Goal: Information Seeking & Learning: Learn about a topic

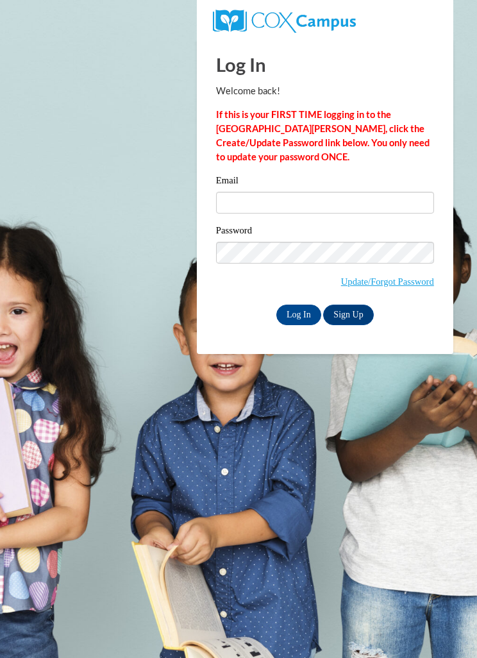
click at [222, 226] on label "Password" at bounding box center [325, 232] width 218 height 13
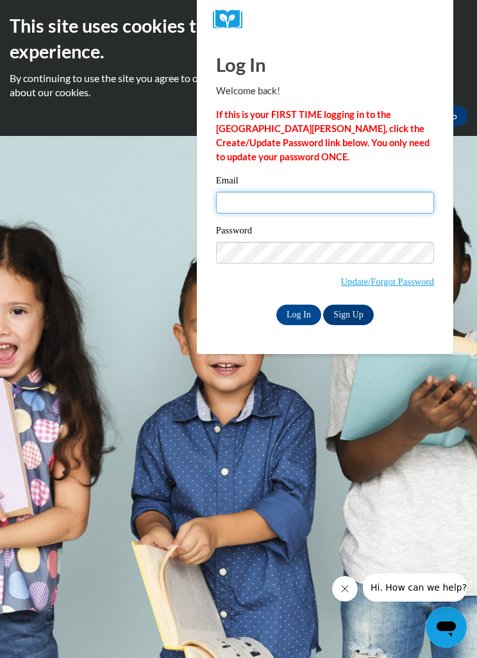
type input "dazhae1616@gmail.com"
click at [298, 314] on input "Log In" at bounding box center [298, 315] width 45 height 21
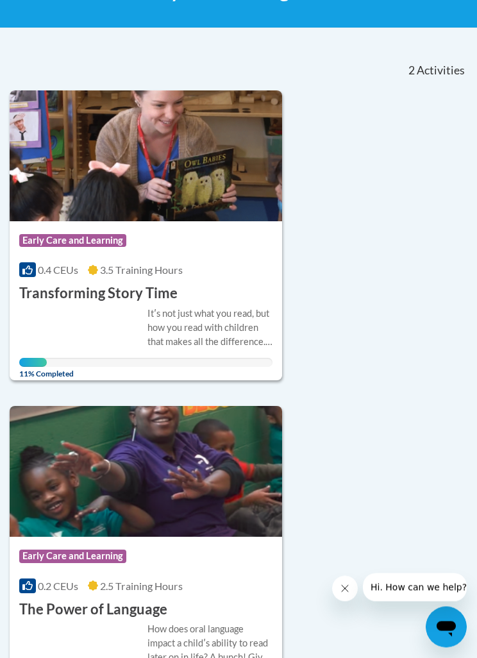
scroll to position [237, 0]
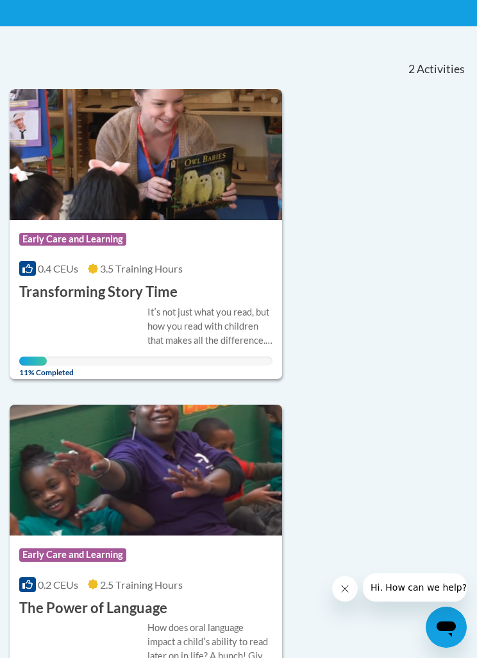
click at [63, 337] on div "Itʹs not just what you read, but how you read with children that makes all the …" at bounding box center [145, 335] width 253 height 61
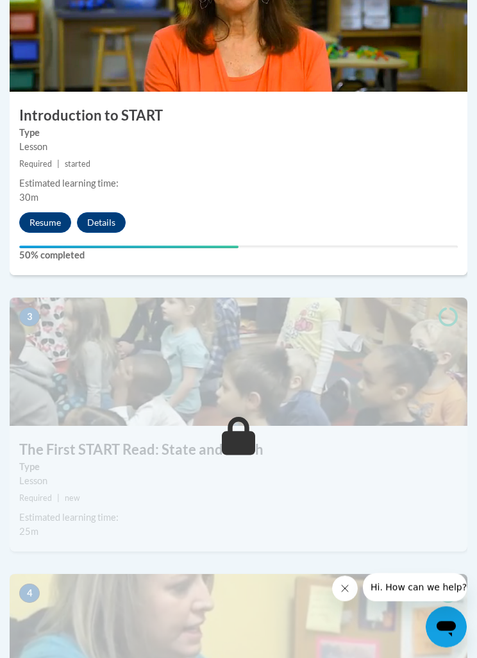
click at [38, 213] on button "Resume" at bounding box center [45, 223] width 52 height 21
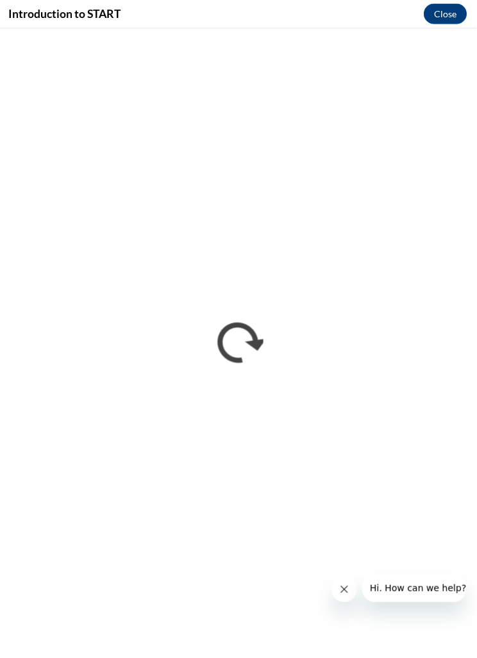
scroll to position [874, 7]
click at [342, 583] on button "Close message from company" at bounding box center [345, 589] width 26 height 26
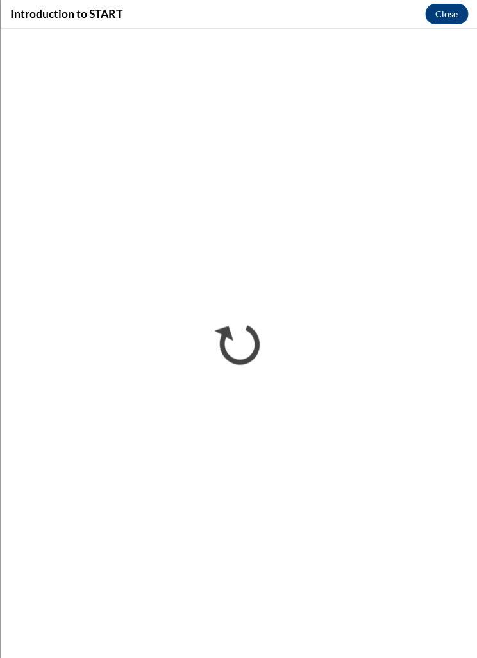
scroll to position [2030, 7]
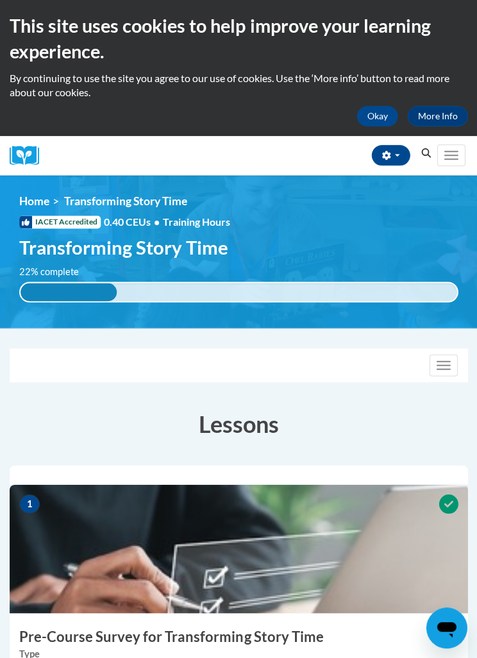
scroll to position [0, 7]
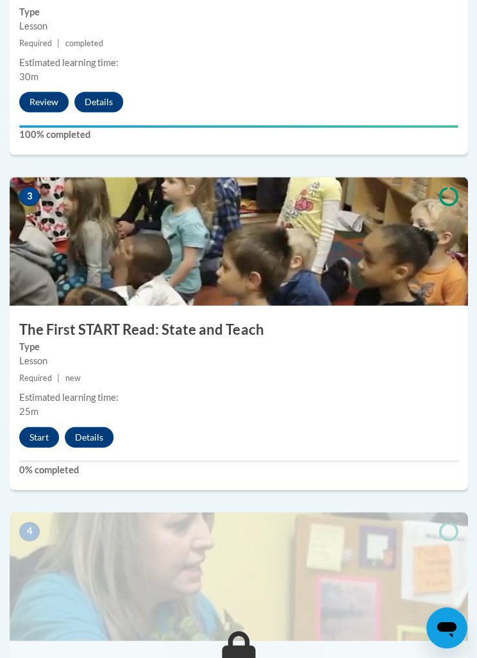
scroll to position [942, 0]
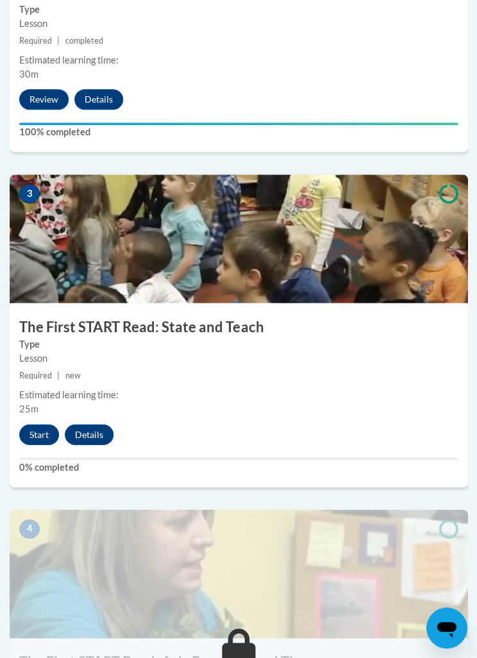
click at [32, 424] on button "Start" at bounding box center [39, 434] width 40 height 21
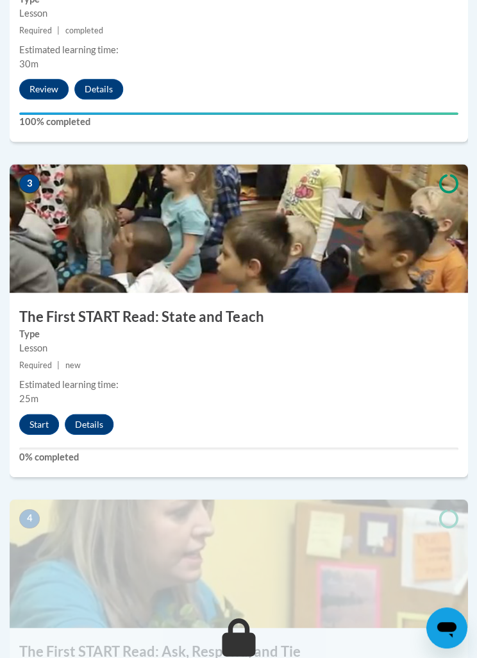
scroll to position [982, 0]
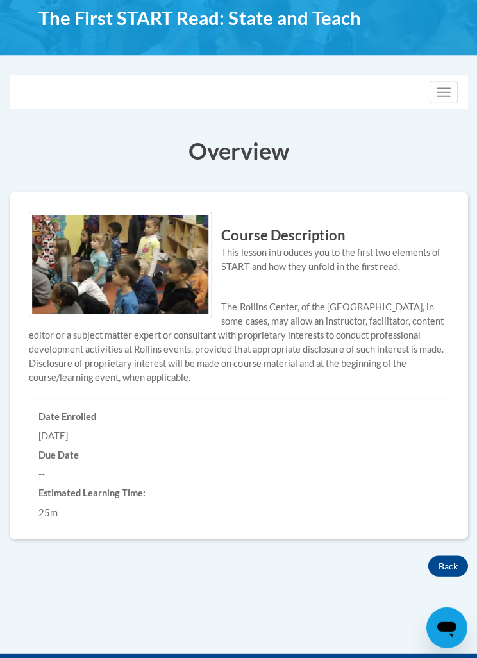
scroll to position [251, 0]
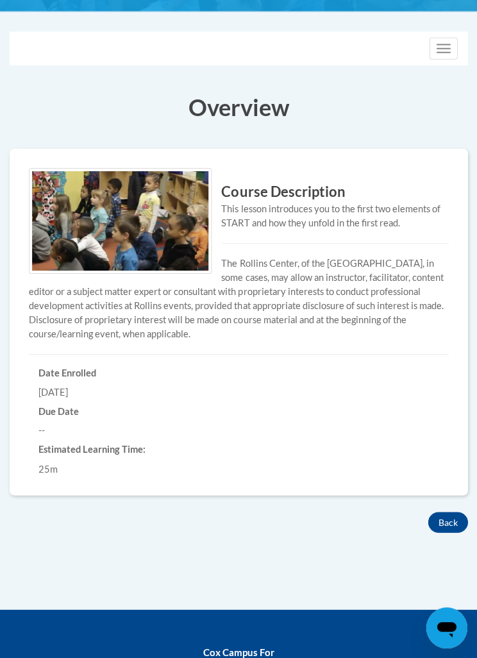
click at [434, 513] on button "Back" at bounding box center [448, 522] width 40 height 21
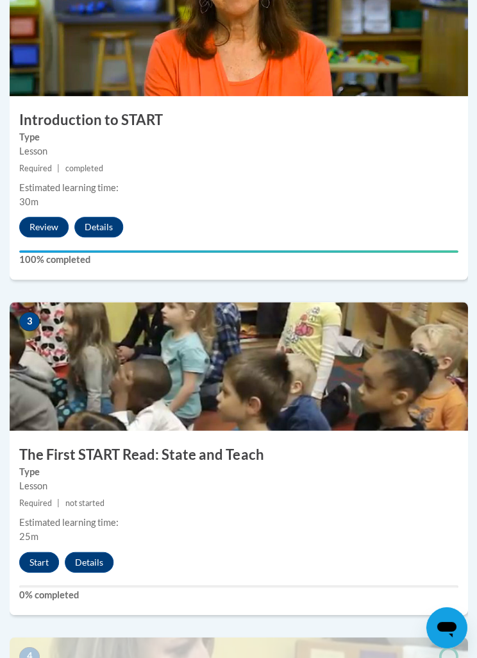
scroll to position [839, 0]
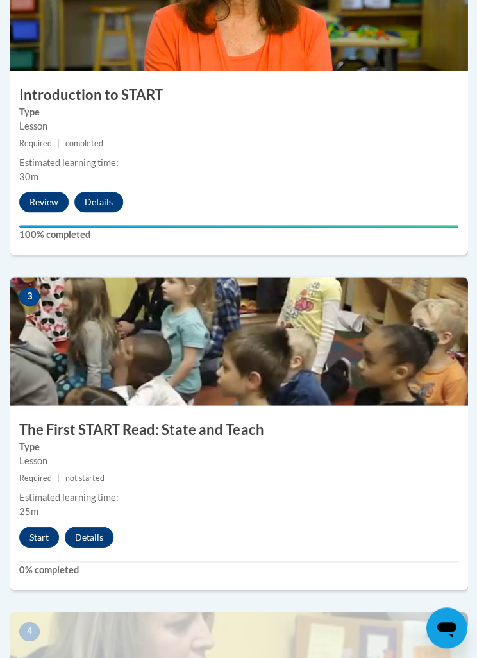
click at [43, 527] on button "Start" at bounding box center [39, 537] width 40 height 21
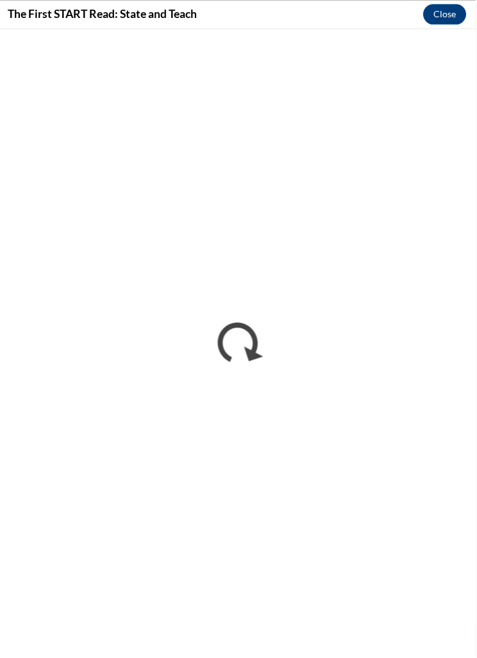
scroll to position [2270, 7]
